Goal: Ask a question: Seek information or help from site administrators or community

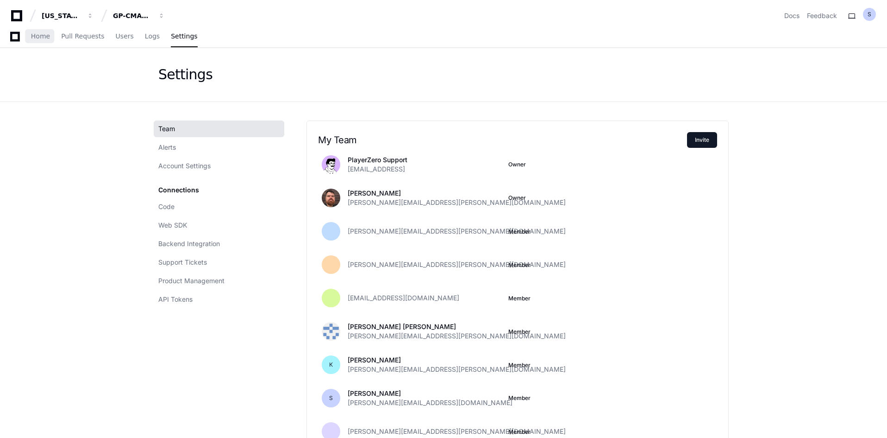
click at [39, 33] on span "Home" at bounding box center [40, 36] width 19 height 6
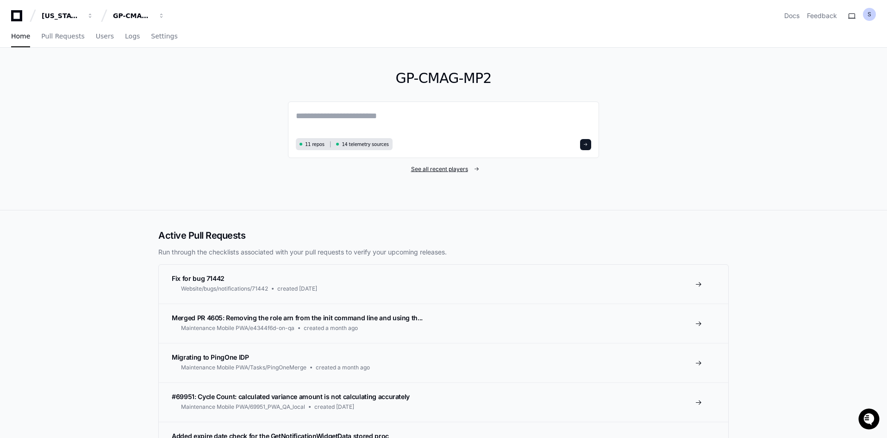
click at [444, 168] on span "See all recent players" at bounding box center [439, 168] width 57 height 7
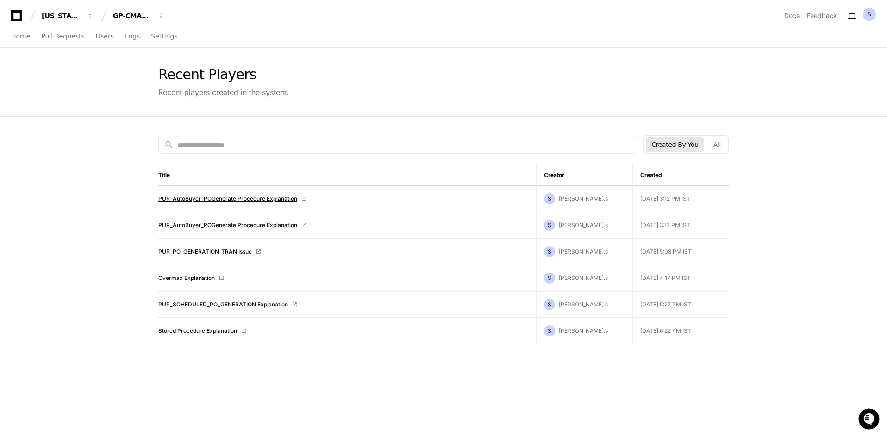
click at [289, 200] on link "PUR_AutoBuyer_POGenerate Procedure Explanation" at bounding box center [227, 198] width 139 height 7
click at [296, 138] on div "search" at bounding box center [397, 145] width 478 height 18
click at [21, 31] on link "Home" at bounding box center [20, 36] width 19 height 21
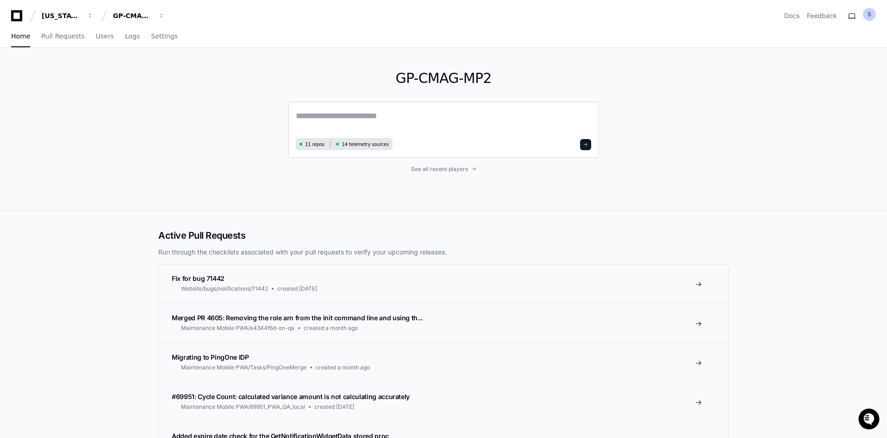
click at [374, 113] on textarea at bounding box center [443, 122] width 295 height 26
paste textarea "**********"
type textarea "**********"
click at [582, 144] on button at bounding box center [585, 143] width 11 height 11
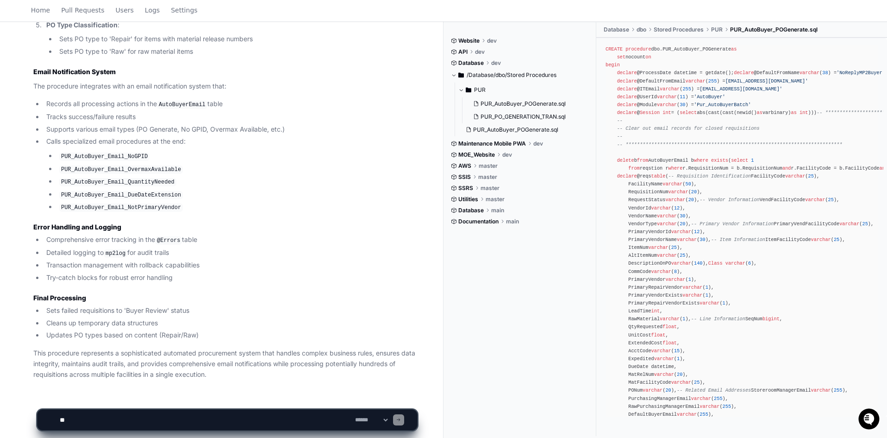
scroll to position [1042, 0]
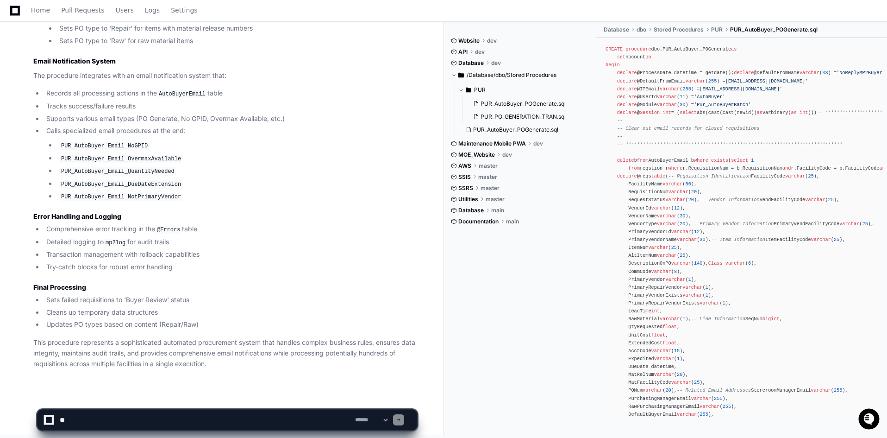
click at [203, 418] on textarea at bounding box center [205, 419] width 295 height 20
paste textarea "**********"
type textarea "**********"
click at [401, 418] on span at bounding box center [398, 419] width 5 height 5
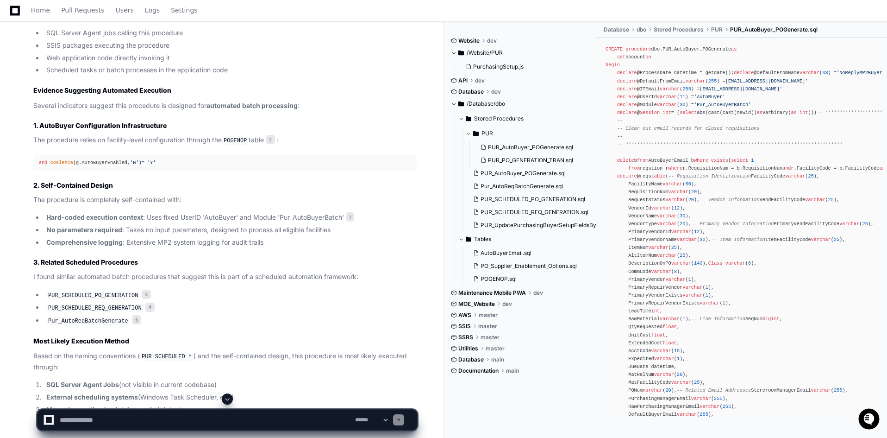
scroll to position [1899, 0]
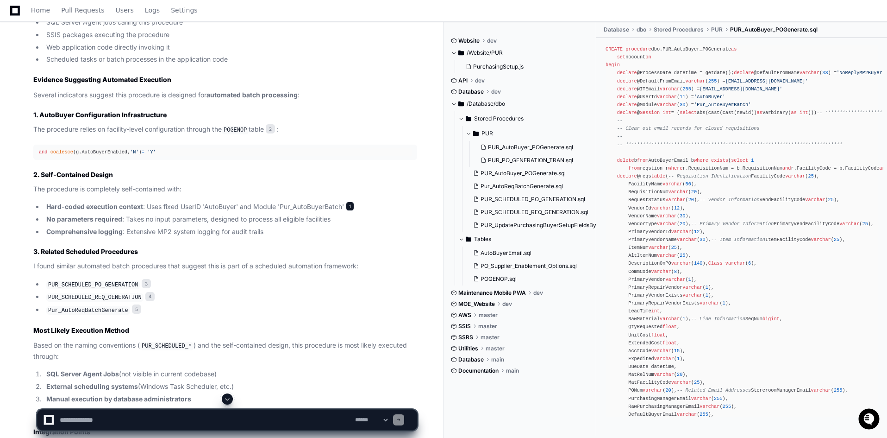
click at [352, 201] on span "1" at bounding box center [350, 205] width 8 height 9
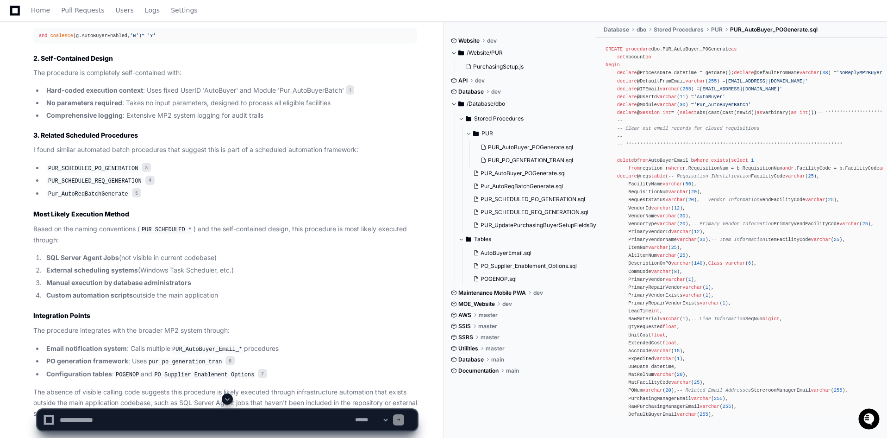
scroll to position [2061, 0]
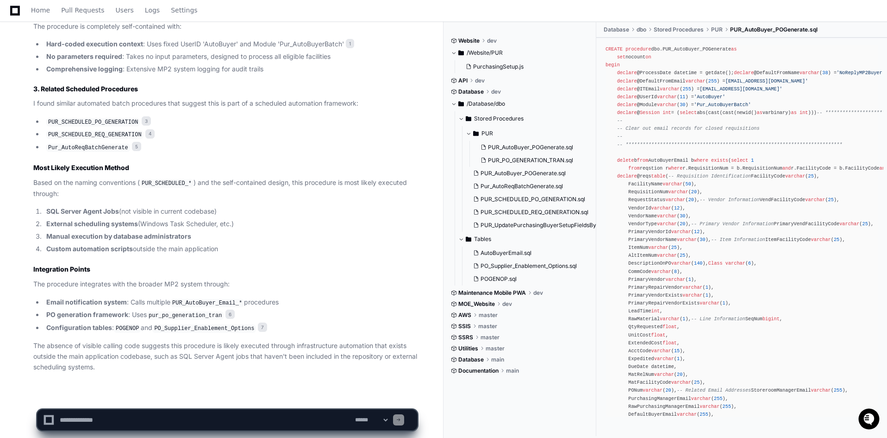
click at [297, 420] on textarea at bounding box center [205, 419] width 295 height 20
paste textarea "**********"
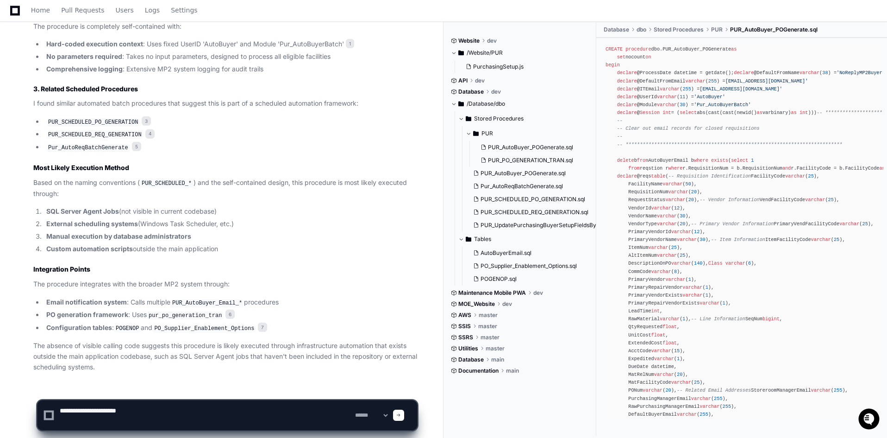
type textarea "**********"
click at [404, 413] on div at bounding box center [398, 414] width 11 height 11
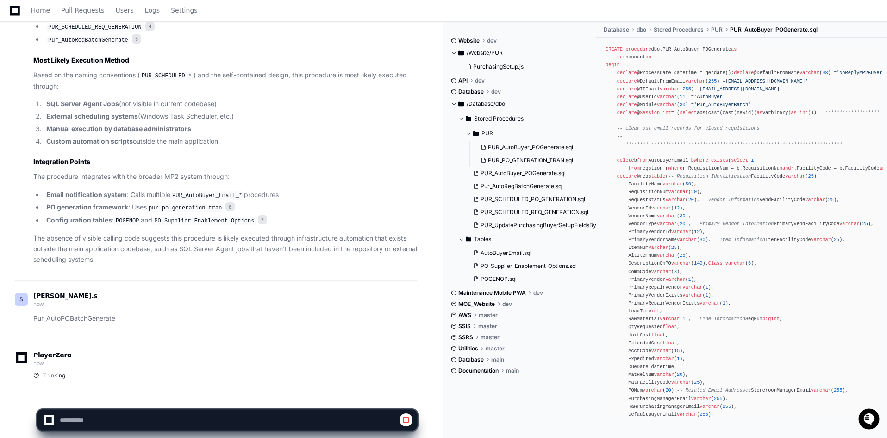
scroll to position [2175, 0]
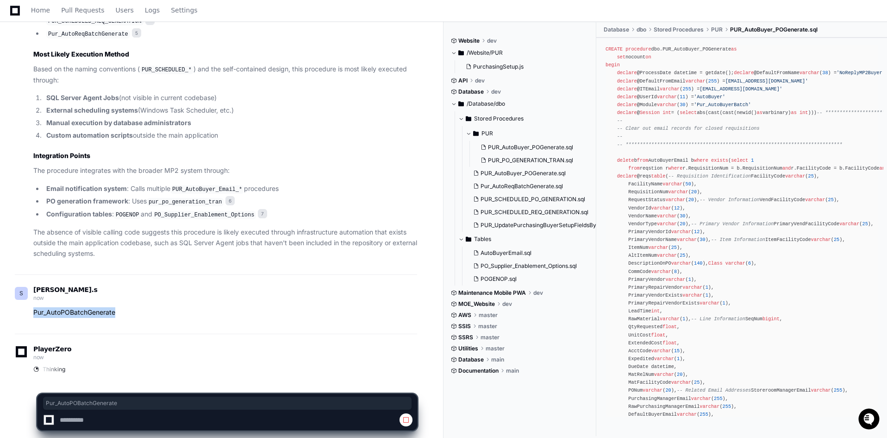
drag, startPoint x: 33, startPoint y: 305, endPoint x: 116, endPoint y: 304, distance: 82.9
click at [116, 307] on p "Pur_AutoPOBatchGenerate" at bounding box center [225, 312] width 384 height 11
copy p "Pur_AutoPOBatchGenerate"
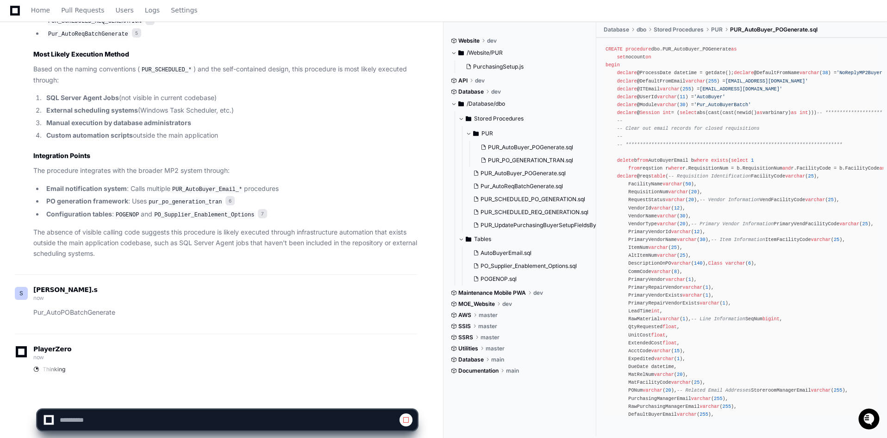
click at [129, 346] on div "PlayerZero now" at bounding box center [216, 354] width 402 height 16
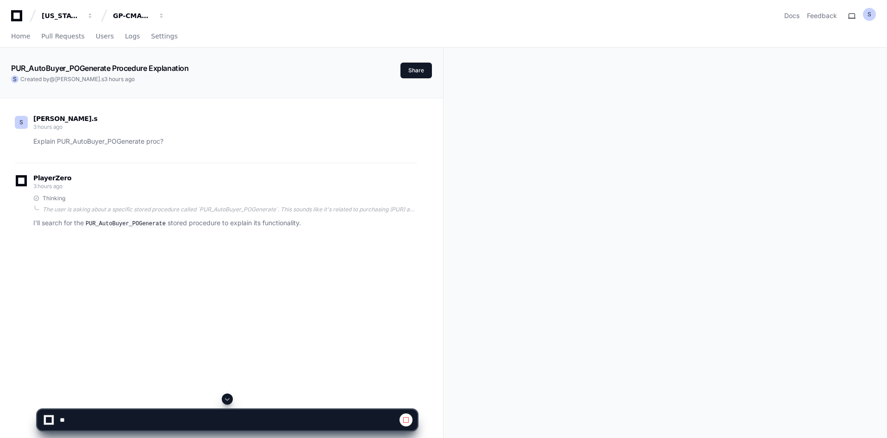
click at [227, 395] on button at bounding box center [227, 398] width 11 height 11
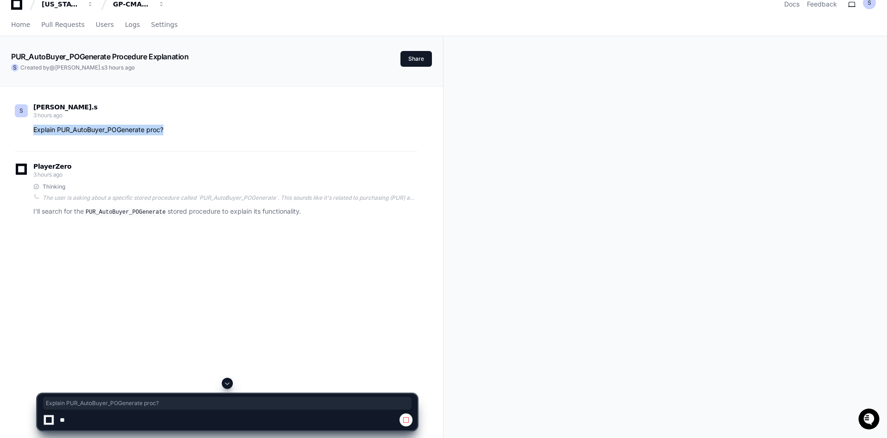
drag, startPoint x: 148, startPoint y: 132, endPoint x: 34, endPoint y: 132, distance: 113.5
click at [34, 132] on p "Explain PUR_AutoBuyer_POGenerate proc?" at bounding box center [225, 130] width 384 height 11
copy p "Explain PUR_AutoBuyer_POGenerate proc?"
click at [409, 420] on span at bounding box center [405, 419] width 7 height 7
